Goal: Find specific page/section: Find specific page/section

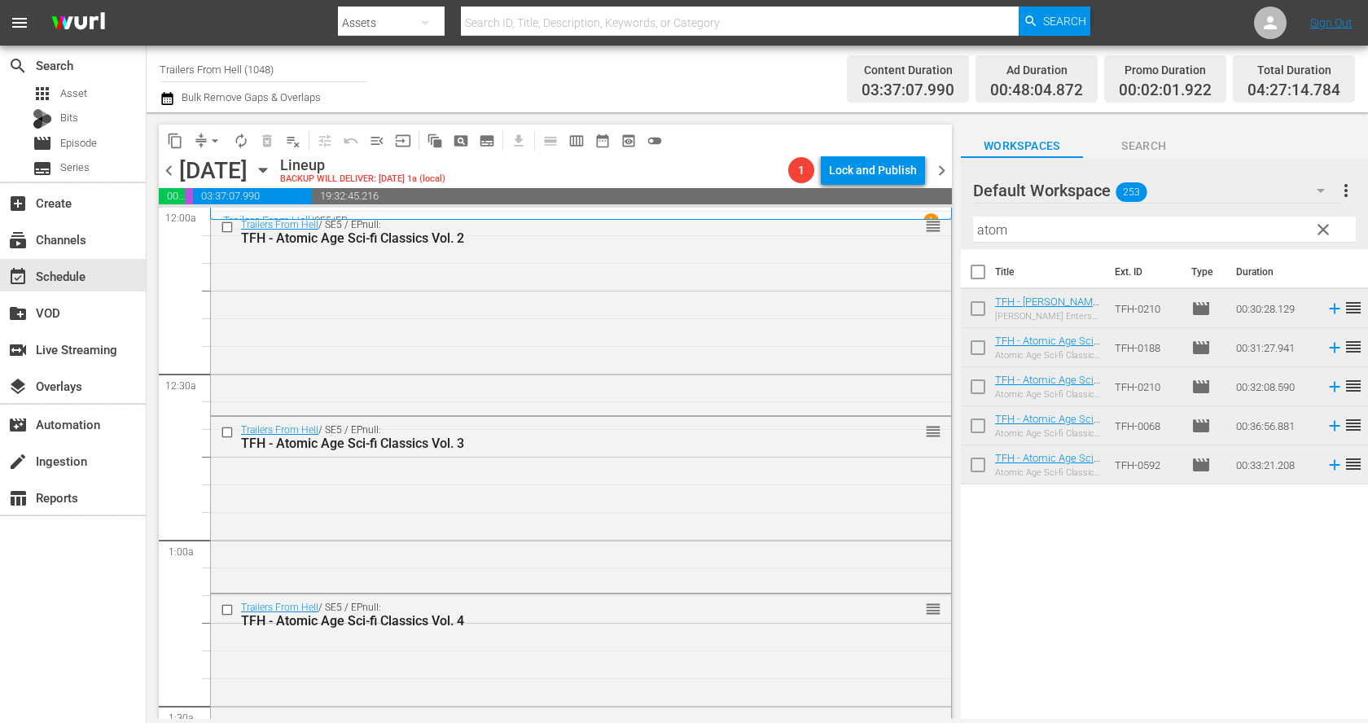
scroll to position [1079, 0]
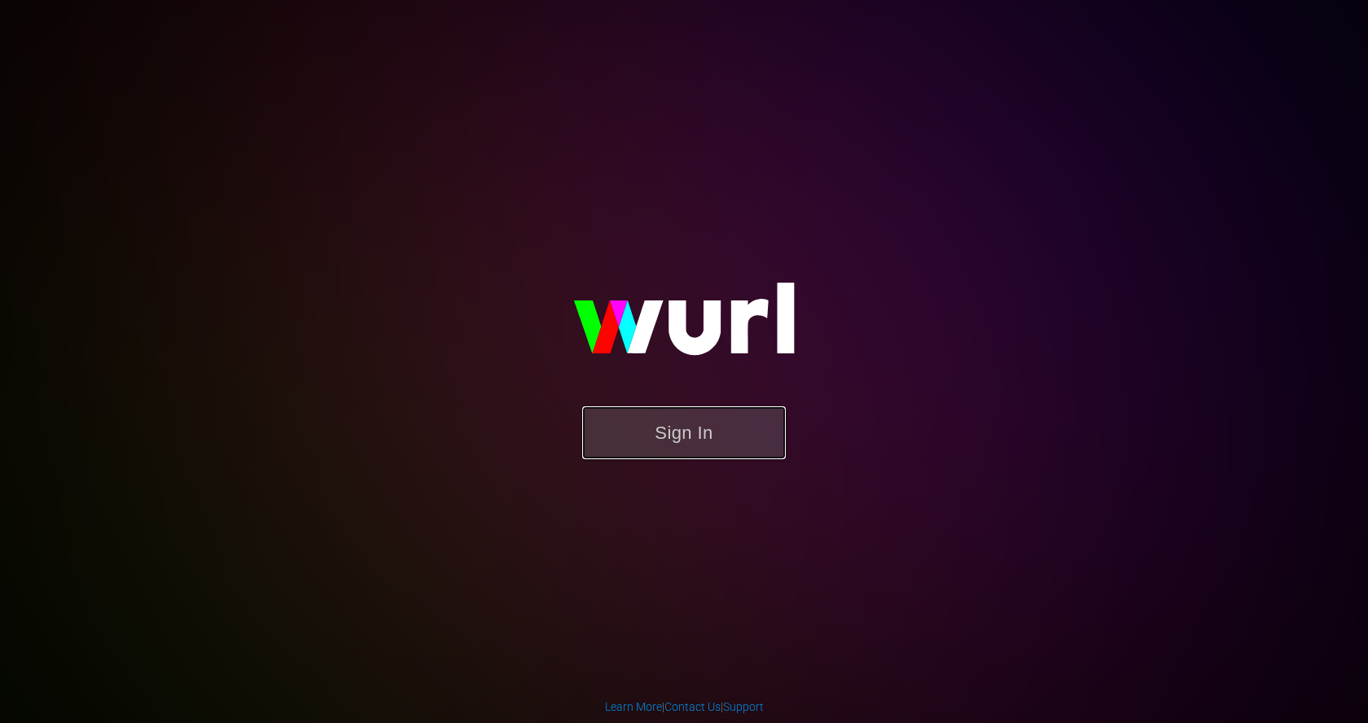
click at [662, 426] on button "Sign In" at bounding box center [684, 432] width 204 height 53
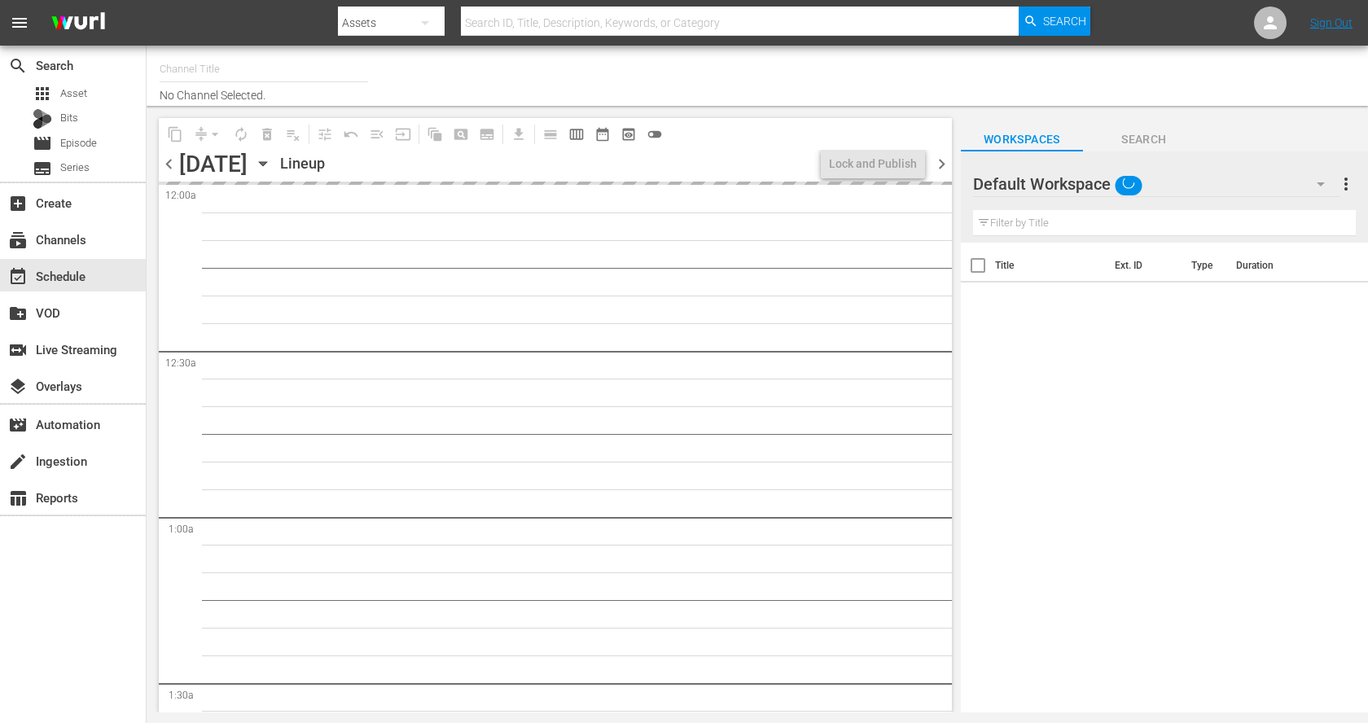
type input "Trailers From Hell (1048)"
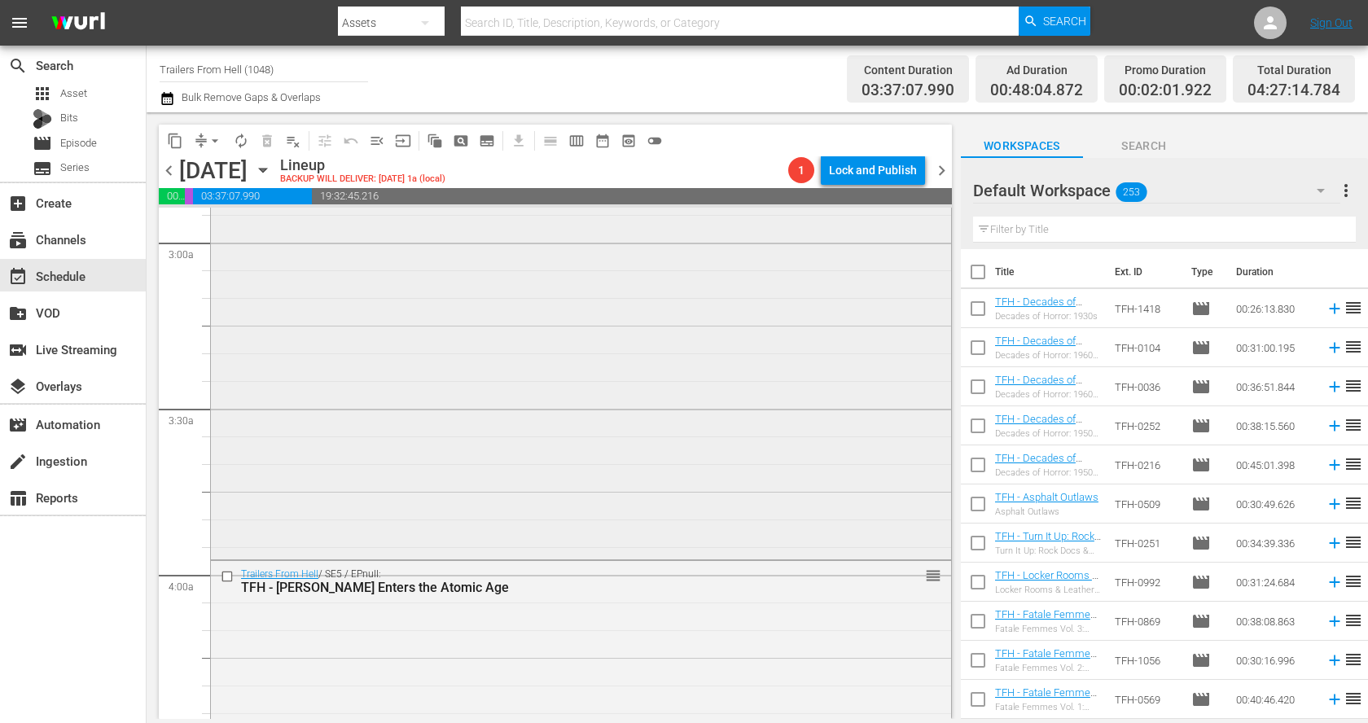
scroll to position [980, 0]
